Goal: Find specific page/section

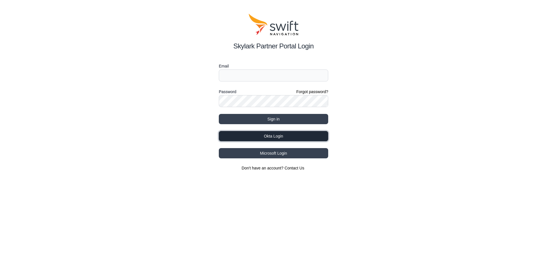
click at [293, 136] on button "Okta Login" at bounding box center [273, 136] width 109 height 10
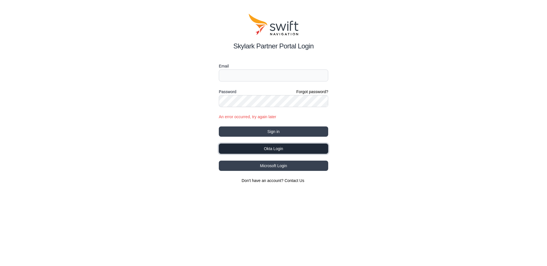
click at [272, 149] on button "Okta Login" at bounding box center [273, 148] width 109 height 10
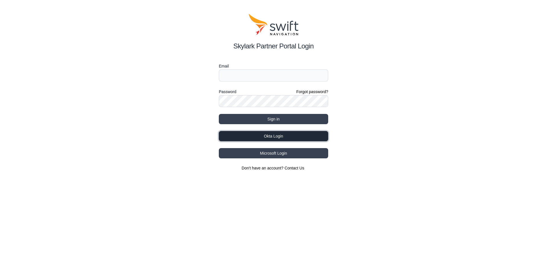
click at [286, 135] on button "Okta Login" at bounding box center [273, 136] width 109 height 10
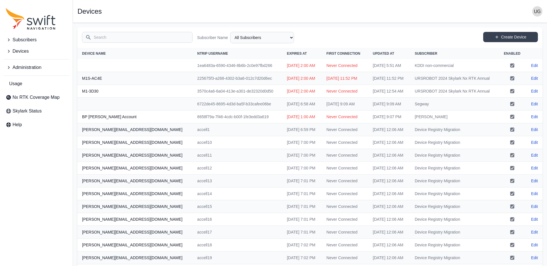
click at [118, 36] on input "Search" at bounding box center [137, 37] width 110 height 11
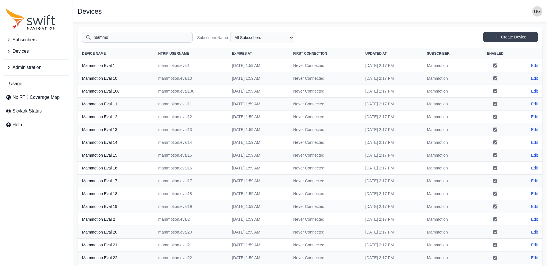
scroll to position [73, 0]
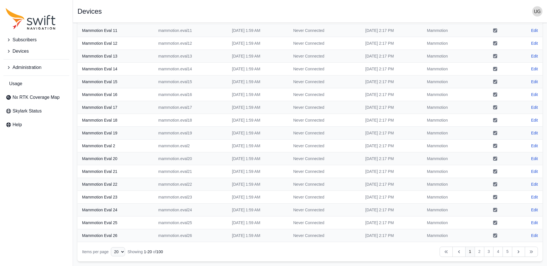
type input "mammo"
click at [124, 254] on select "10 15 20 25 50" at bounding box center [118, 251] width 14 height 9
select select "50"
click at [111, 256] on select "10 15 20 25 50" at bounding box center [118, 251] width 14 height 9
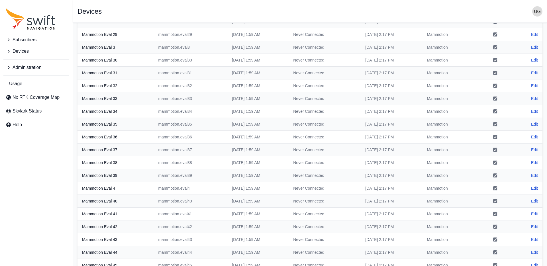
scroll to position [458, 0]
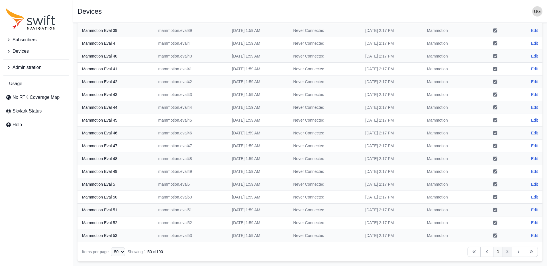
click at [506, 250] on link "2" at bounding box center [507, 251] width 10 height 10
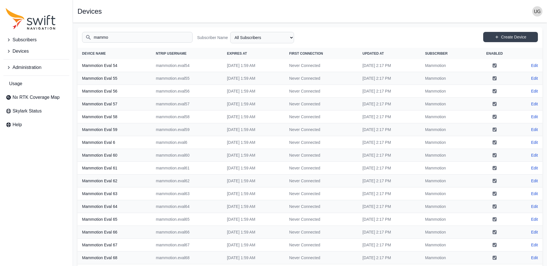
click at [37, 26] on icon "Sidenav" at bounding box center [31, 19] width 50 height 22
